Goal: Check status

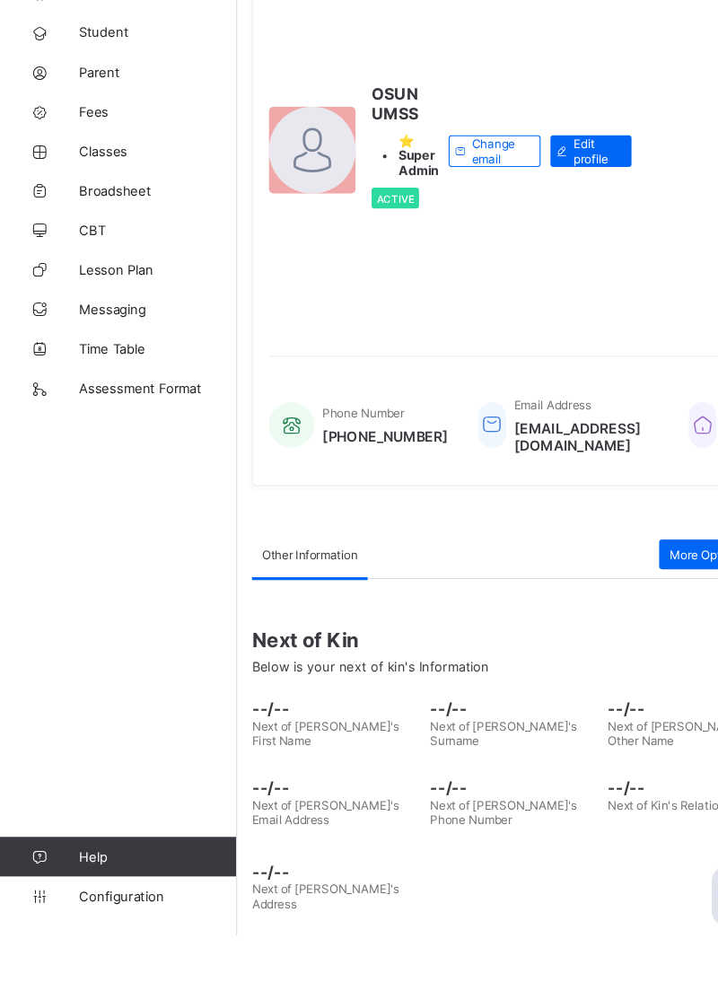
click at [94, 323] on span "Broadsheet" at bounding box center [144, 323] width 144 height 14
